Goal: Task Accomplishment & Management: Manage account settings

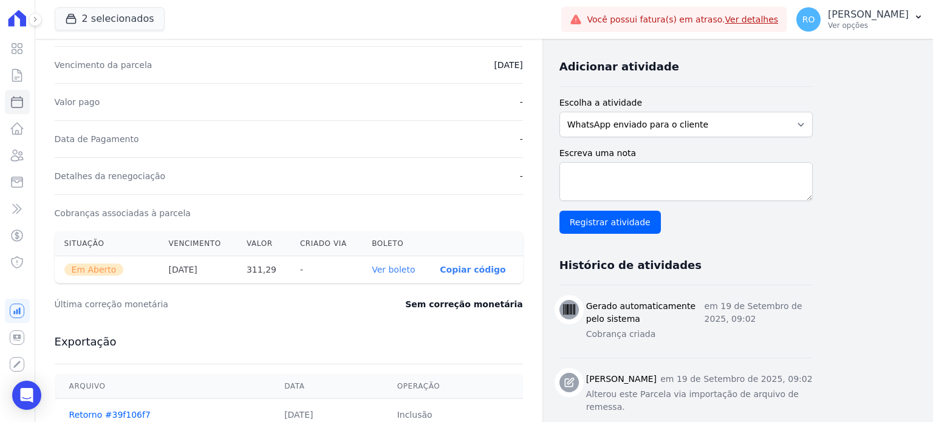
scroll to position [182, 0]
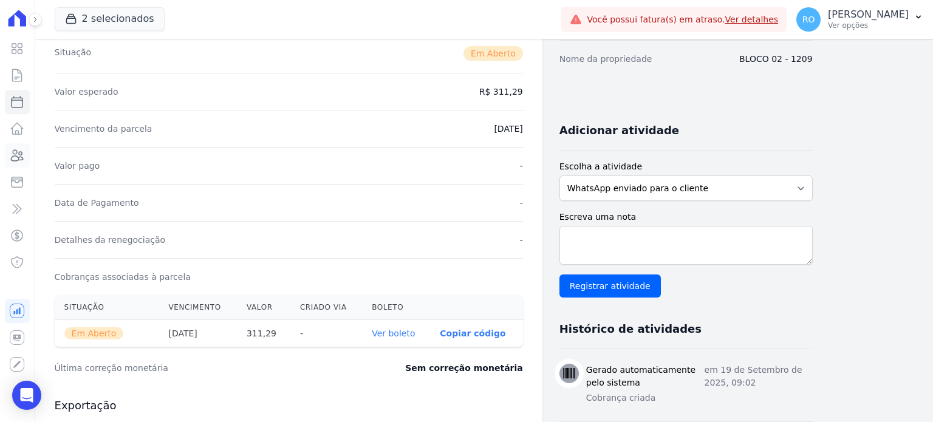
click at [17, 158] on icon at bounding box center [17, 155] width 15 height 15
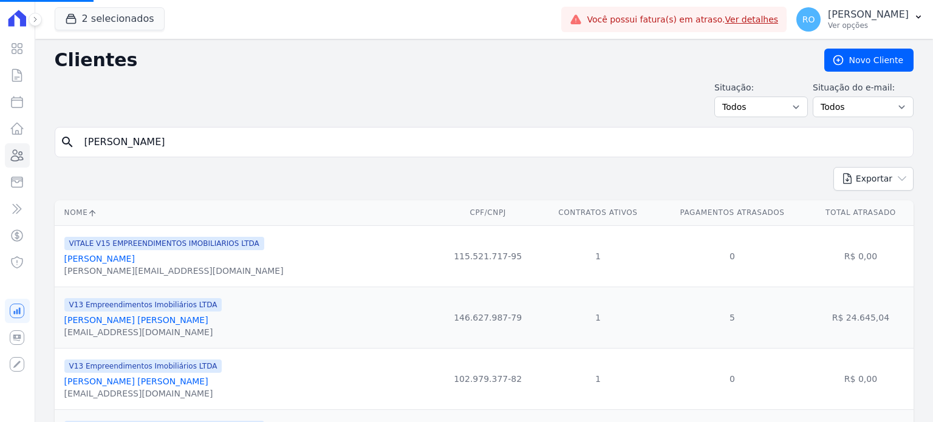
click at [128, 140] on input "[PERSON_NAME]" at bounding box center [492, 142] width 831 height 24
click at [128, 140] on input "search" at bounding box center [492, 142] width 831 height 24
type input "[PERSON_NAME]"
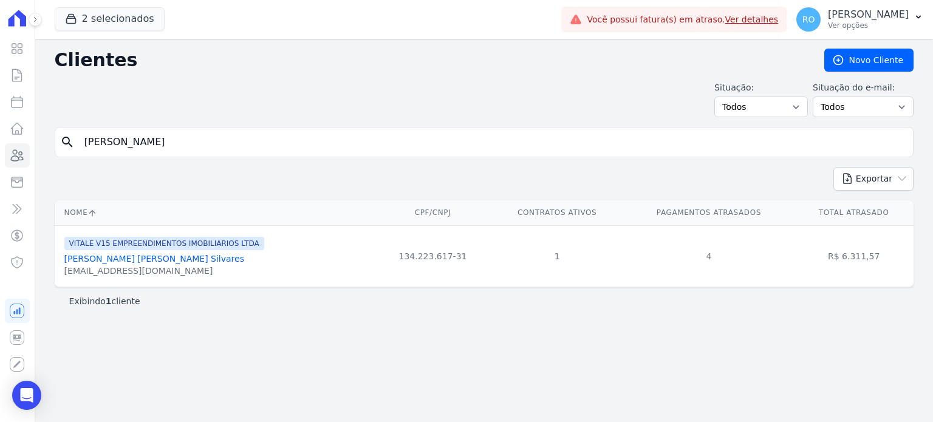
click at [72, 261] on link "[PERSON_NAME] [PERSON_NAME] Silvares" at bounding box center [154, 259] width 180 height 10
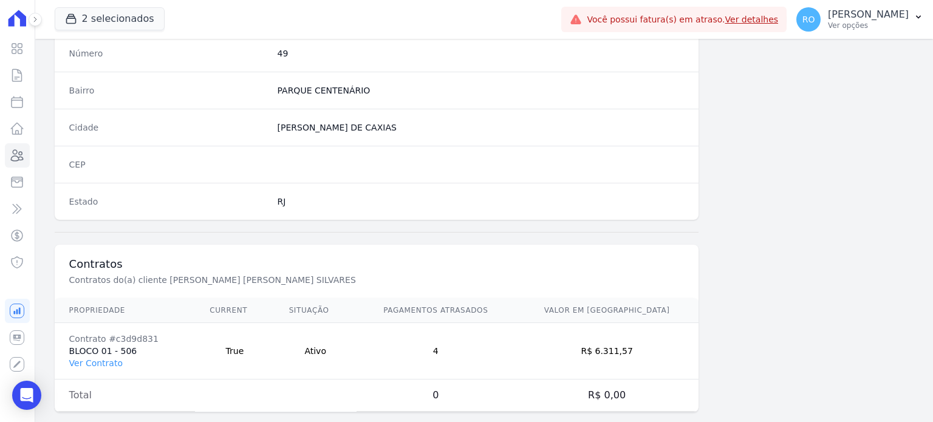
scroll to position [710, 0]
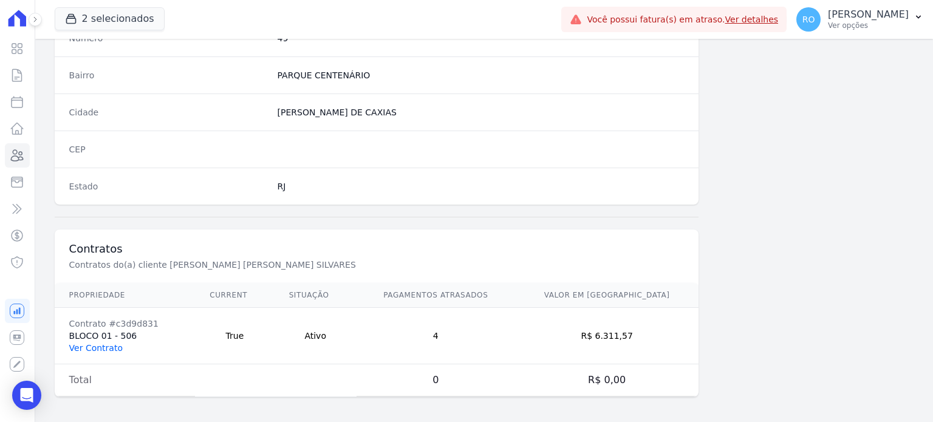
click at [103, 344] on link "Ver Contrato" at bounding box center [95, 348] width 53 height 10
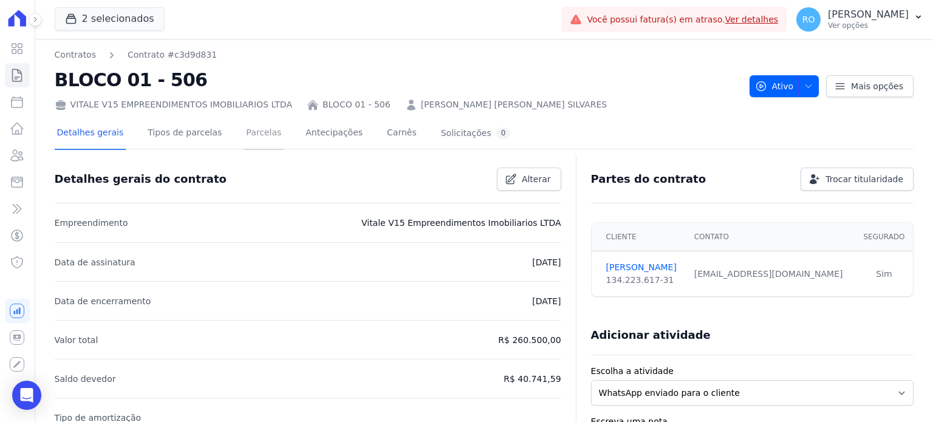
click at [243, 130] on link "Parcelas" at bounding box center [263, 134] width 40 height 32
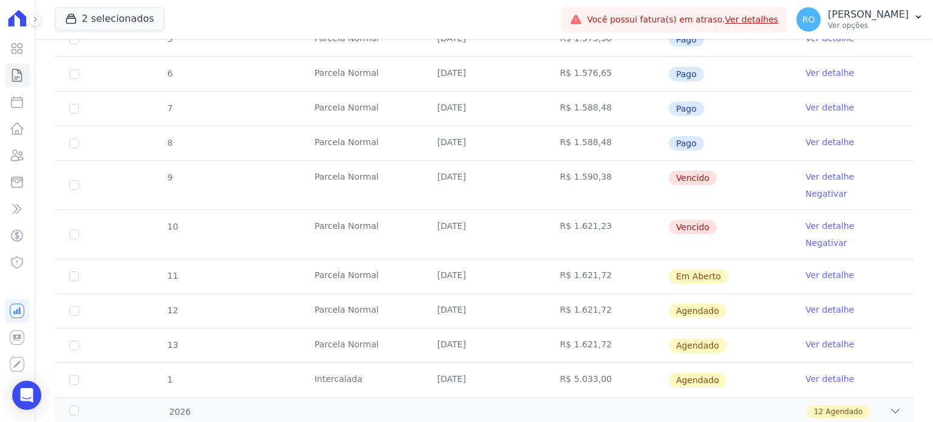
scroll to position [437, 0]
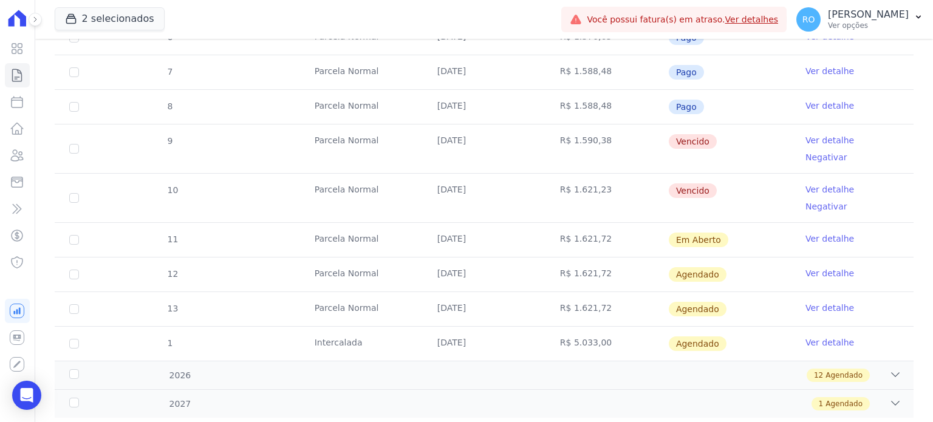
click at [807, 140] on link "Ver detalhe" at bounding box center [829, 140] width 49 height 12
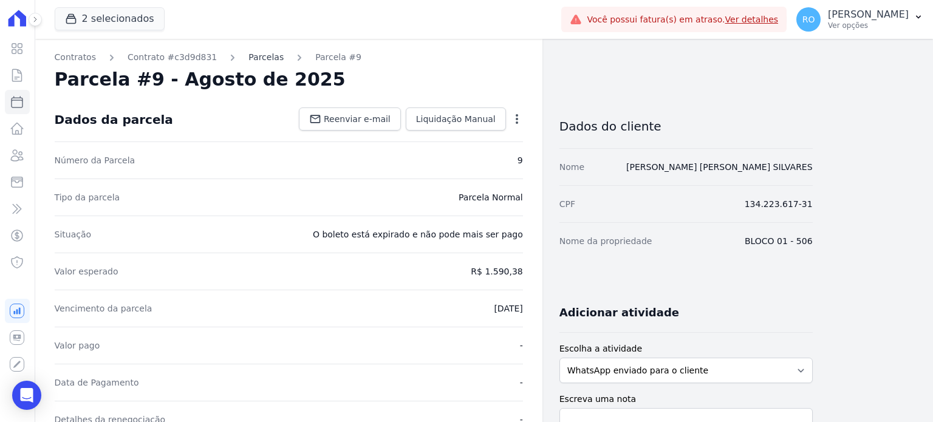
click at [248, 61] on link "Parcelas" at bounding box center [265, 57] width 35 height 13
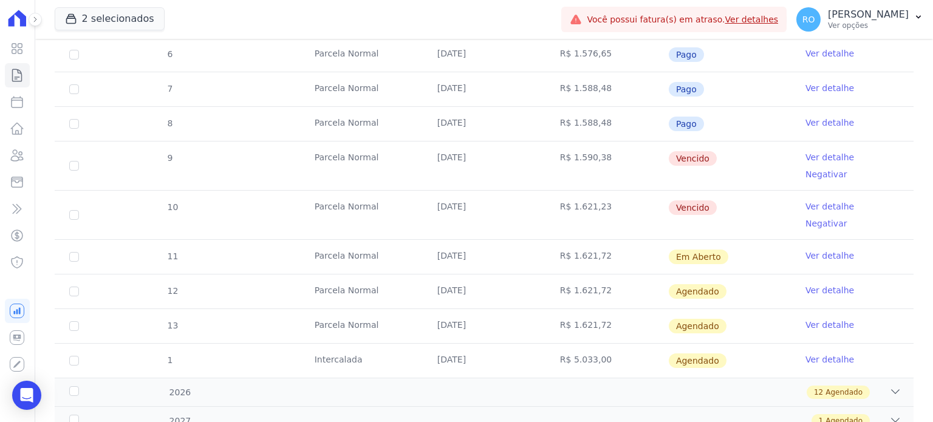
scroll to position [425, 0]
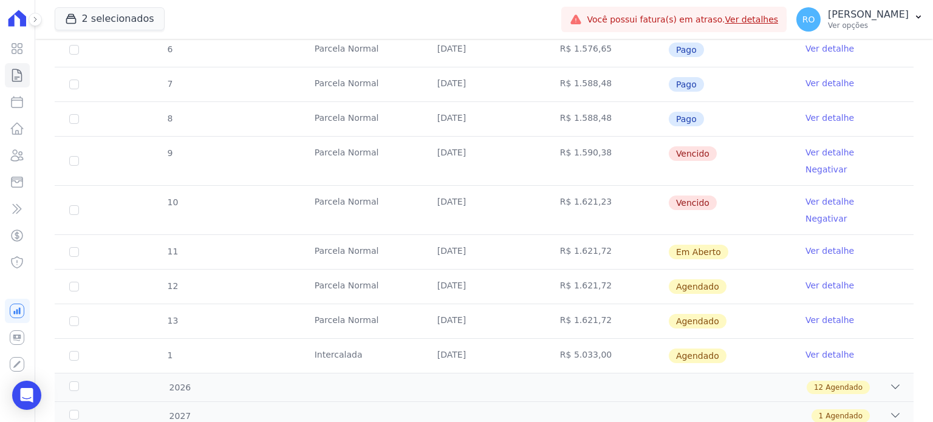
click at [820, 196] on link "Ver detalhe" at bounding box center [829, 202] width 49 height 12
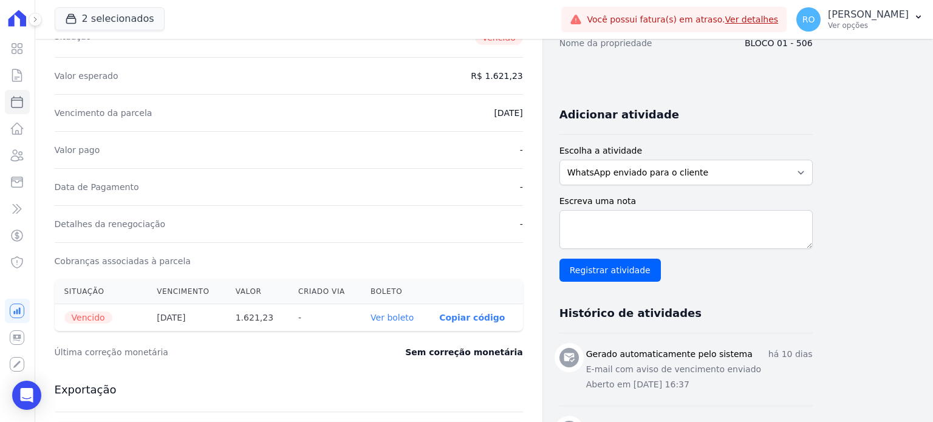
scroll to position [243, 0]
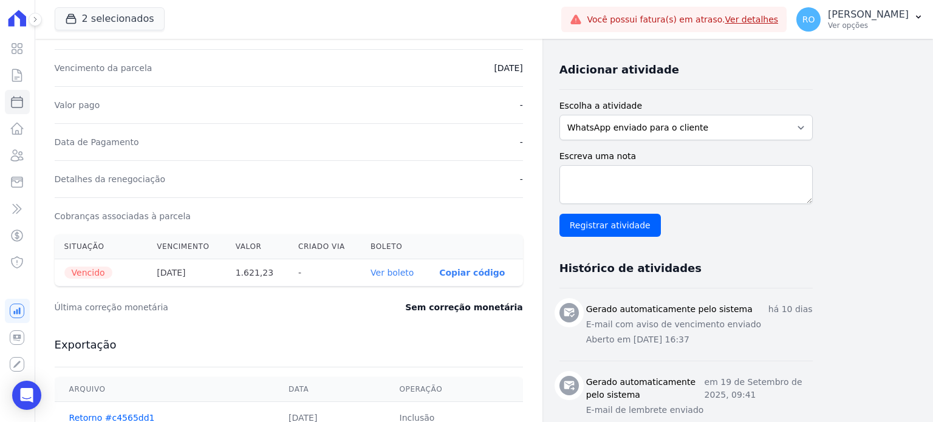
click at [389, 269] on link "Ver boleto" at bounding box center [391, 273] width 43 height 10
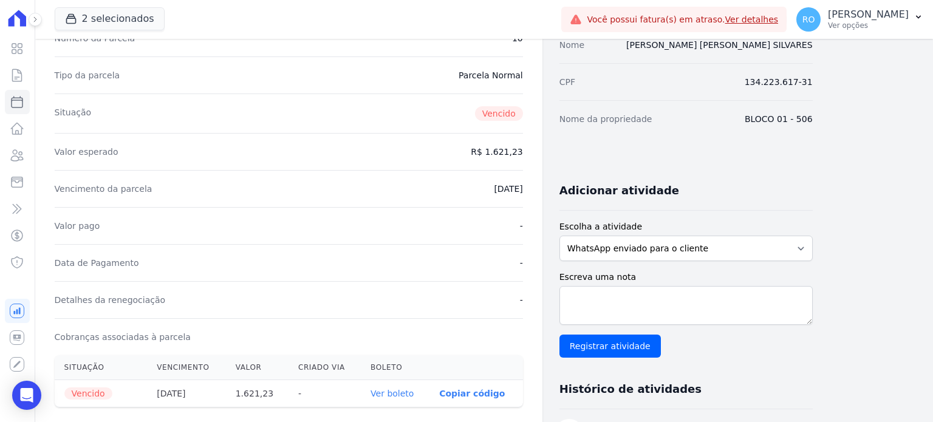
scroll to position [0, 0]
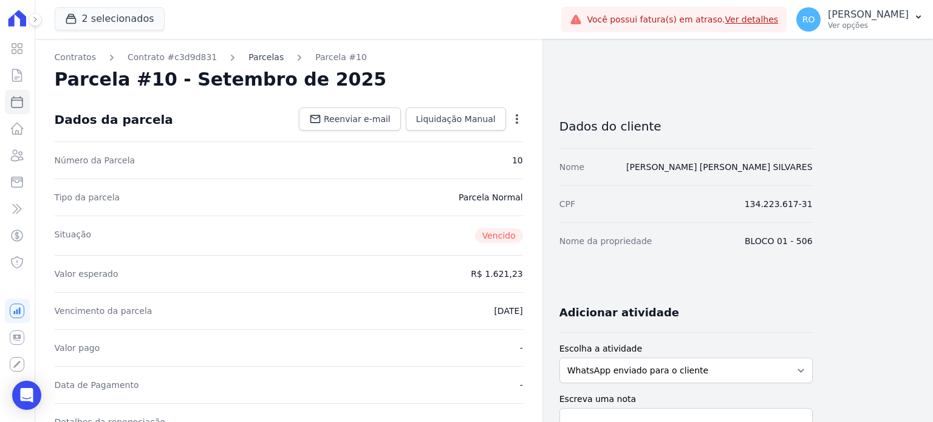
click at [248, 56] on link "Parcelas" at bounding box center [265, 57] width 35 height 13
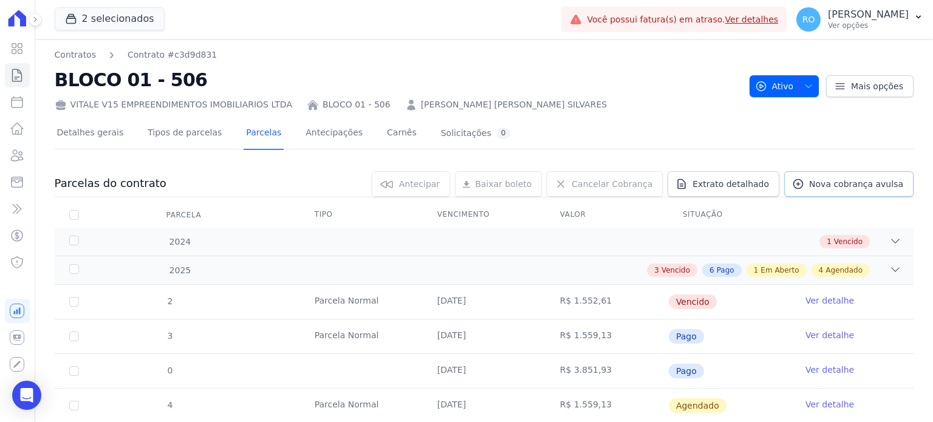
click at [830, 185] on span "Nova cobrança avulsa" at bounding box center [856, 184] width 94 height 12
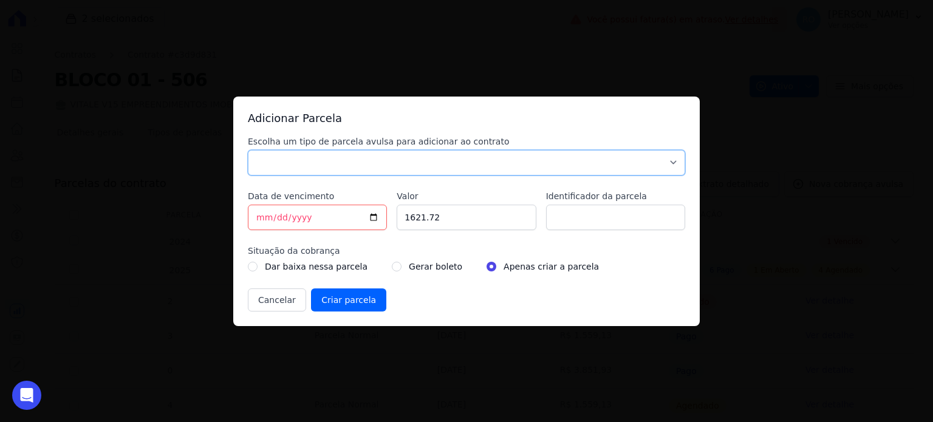
click at [295, 155] on select "Parcela Normal Sinal Caução Intercalada Chaves Pré Chaves Pós Chaves Taxas Quit…" at bounding box center [466, 163] width 437 height 26
select select "others"
click at [248, 150] on select "Parcela Normal Sinal Caução Intercalada Chaves Pré Chaves Pós Chaves Taxas Quit…" at bounding box center [466, 163] width 437 height 26
drag, startPoint x: 417, startPoint y: 217, endPoint x: 372, endPoint y: 210, distance: 46.1
click at [372, 217] on div "Escolha um tipo de parcela avulsa para adicionar ao contrato Parcela Normal Sin…" at bounding box center [466, 223] width 437 height 176
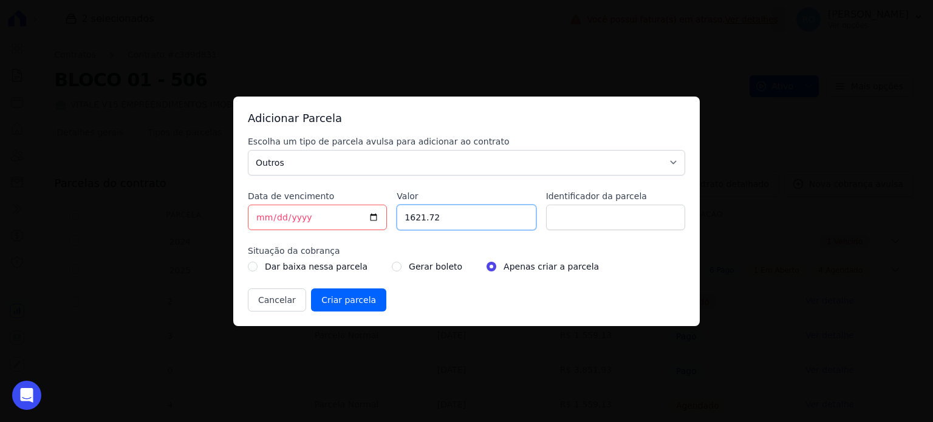
click at [500, 216] on input "1621.72" at bounding box center [466, 218] width 139 height 26
type input "1677.94"
type input "BOL AVULSO 271413"
click at [392, 270] on input "radio" at bounding box center [397, 267] width 10 height 10
radio input "true"
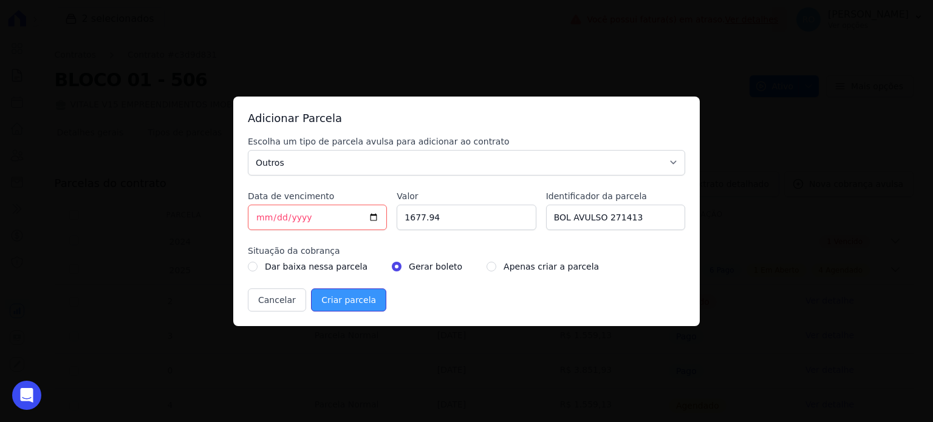
click at [328, 293] on input "Criar parcela" at bounding box center [348, 299] width 75 height 23
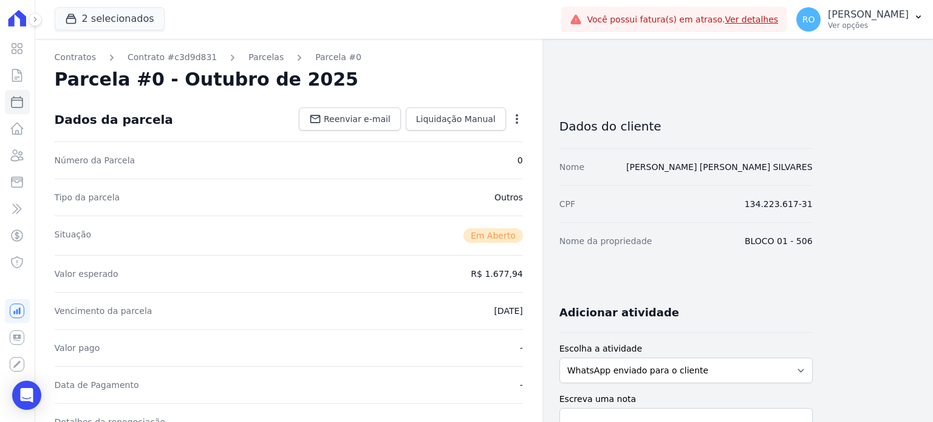
scroll to position [182, 0]
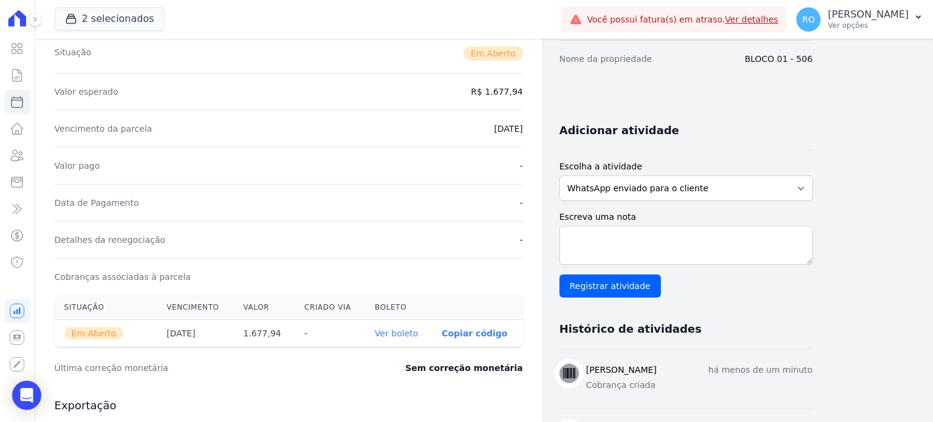
click at [401, 335] on link "Ver boleto" at bounding box center [396, 334] width 43 height 10
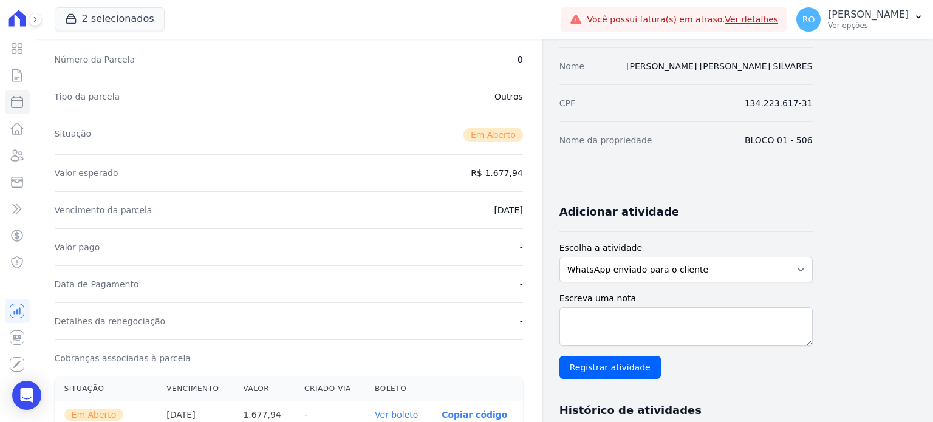
scroll to position [0, 0]
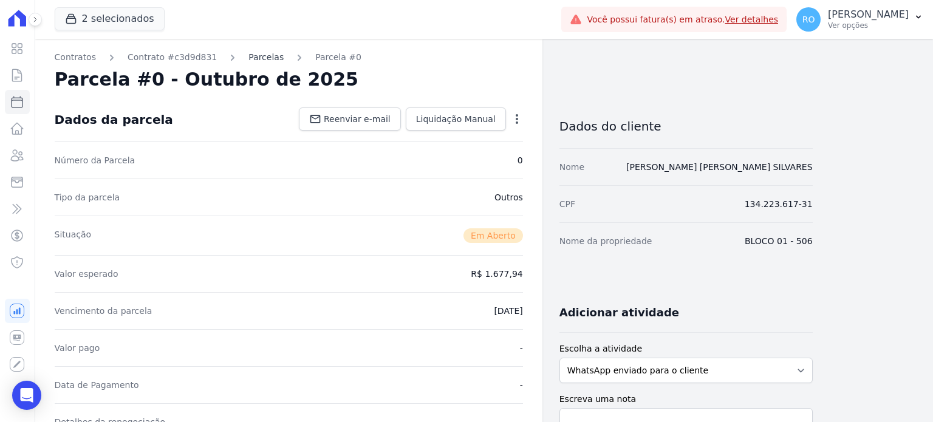
click at [254, 57] on link "Parcelas" at bounding box center [265, 57] width 35 height 13
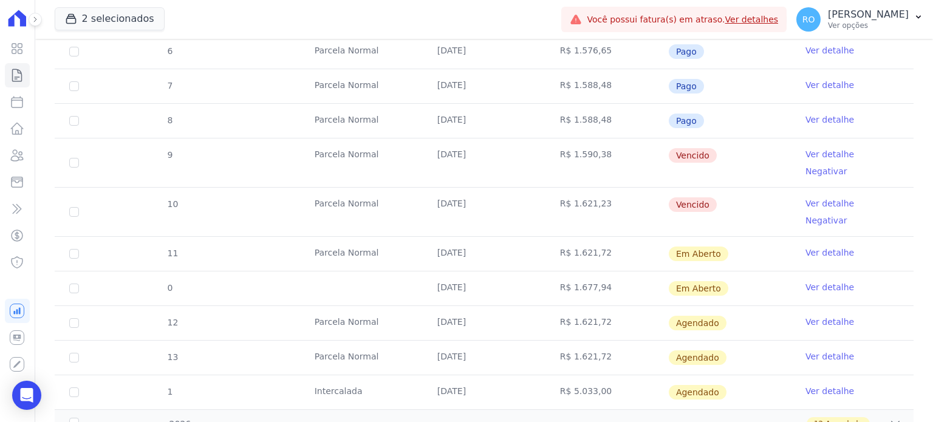
scroll to position [425, 0]
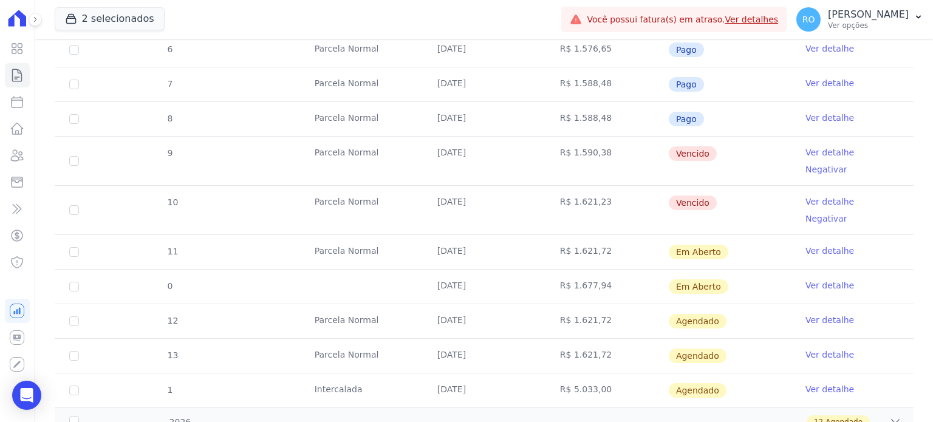
click at [824, 196] on link "Ver detalhe" at bounding box center [829, 202] width 49 height 12
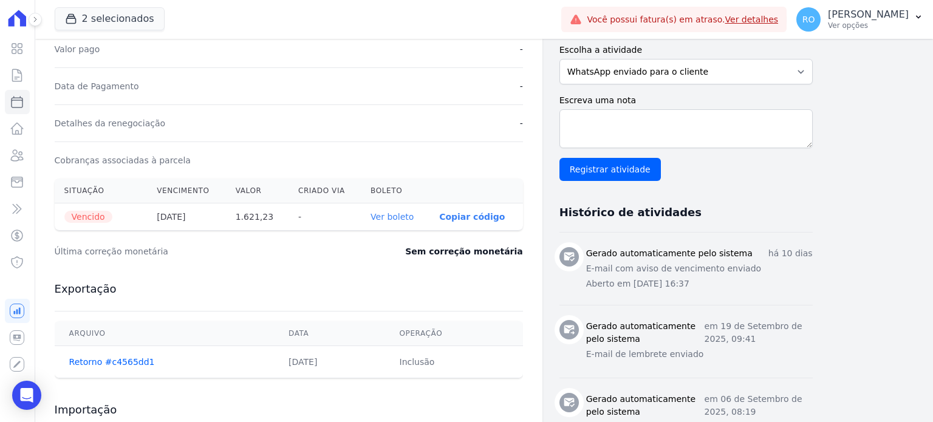
scroll to position [304, 0]
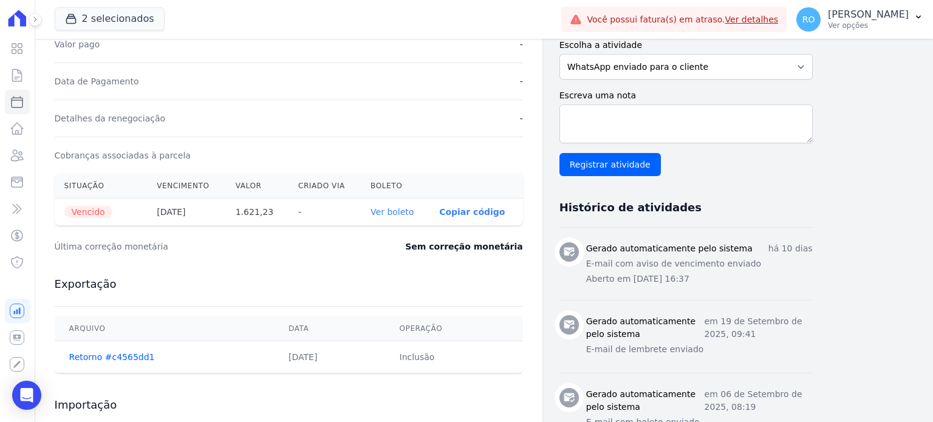
click at [400, 213] on link "Ver boleto" at bounding box center [391, 212] width 43 height 10
